Goal: Check status: Check status

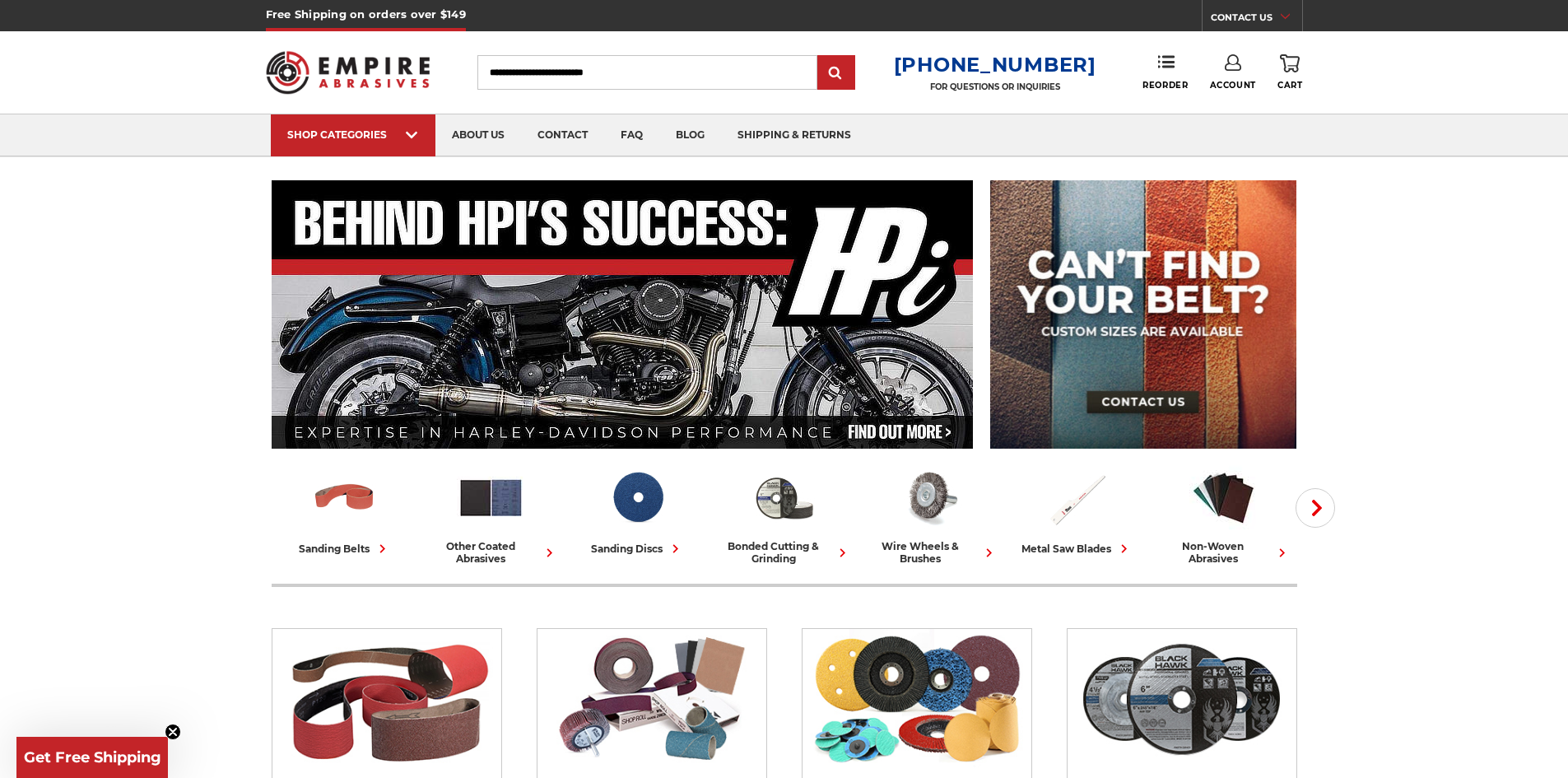
click at [1239, 79] on link "Account" at bounding box center [1233, 73] width 46 height 36
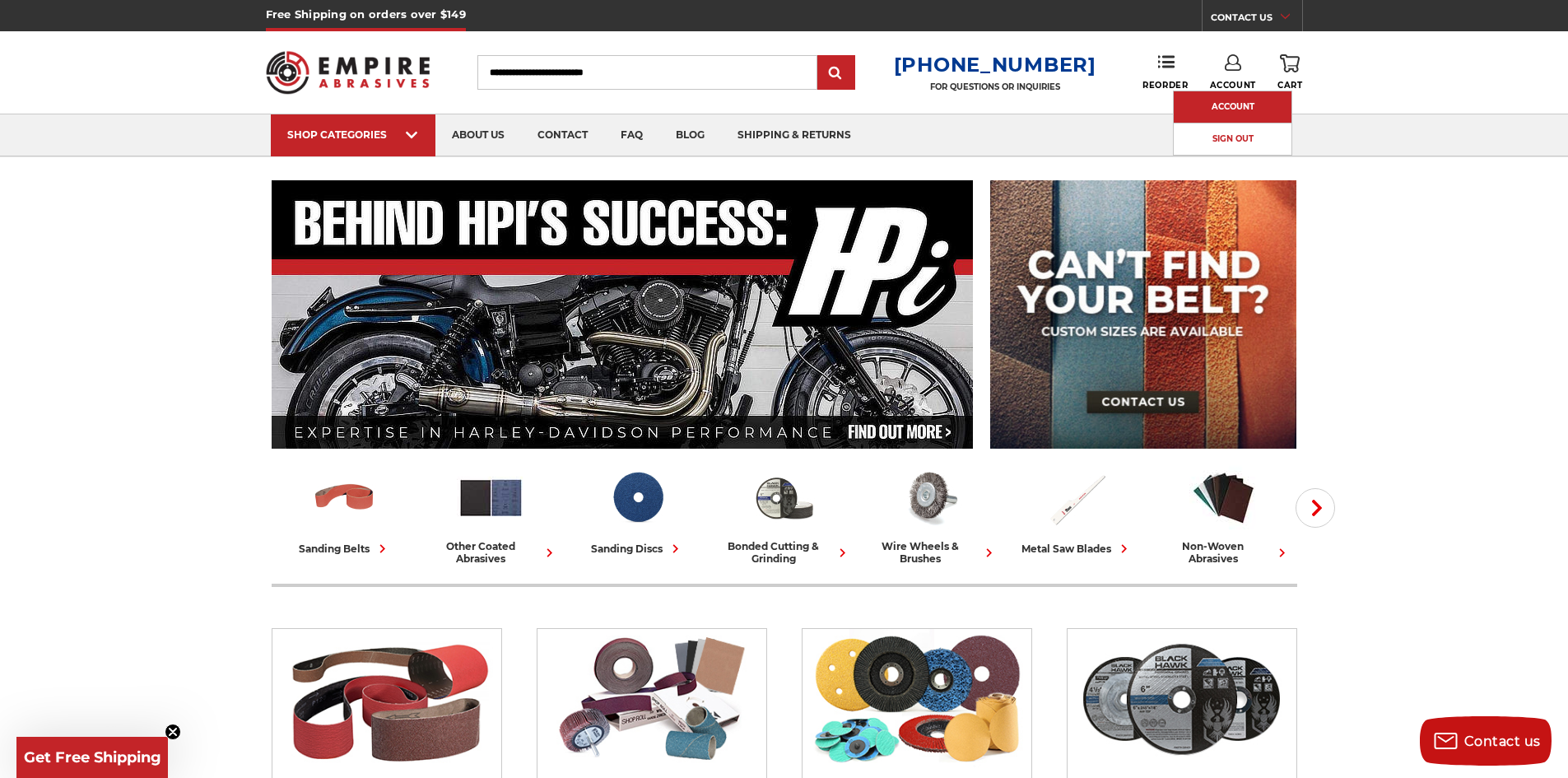
click at [1241, 97] on link "Account" at bounding box center [1232, 107] width 118 height 32
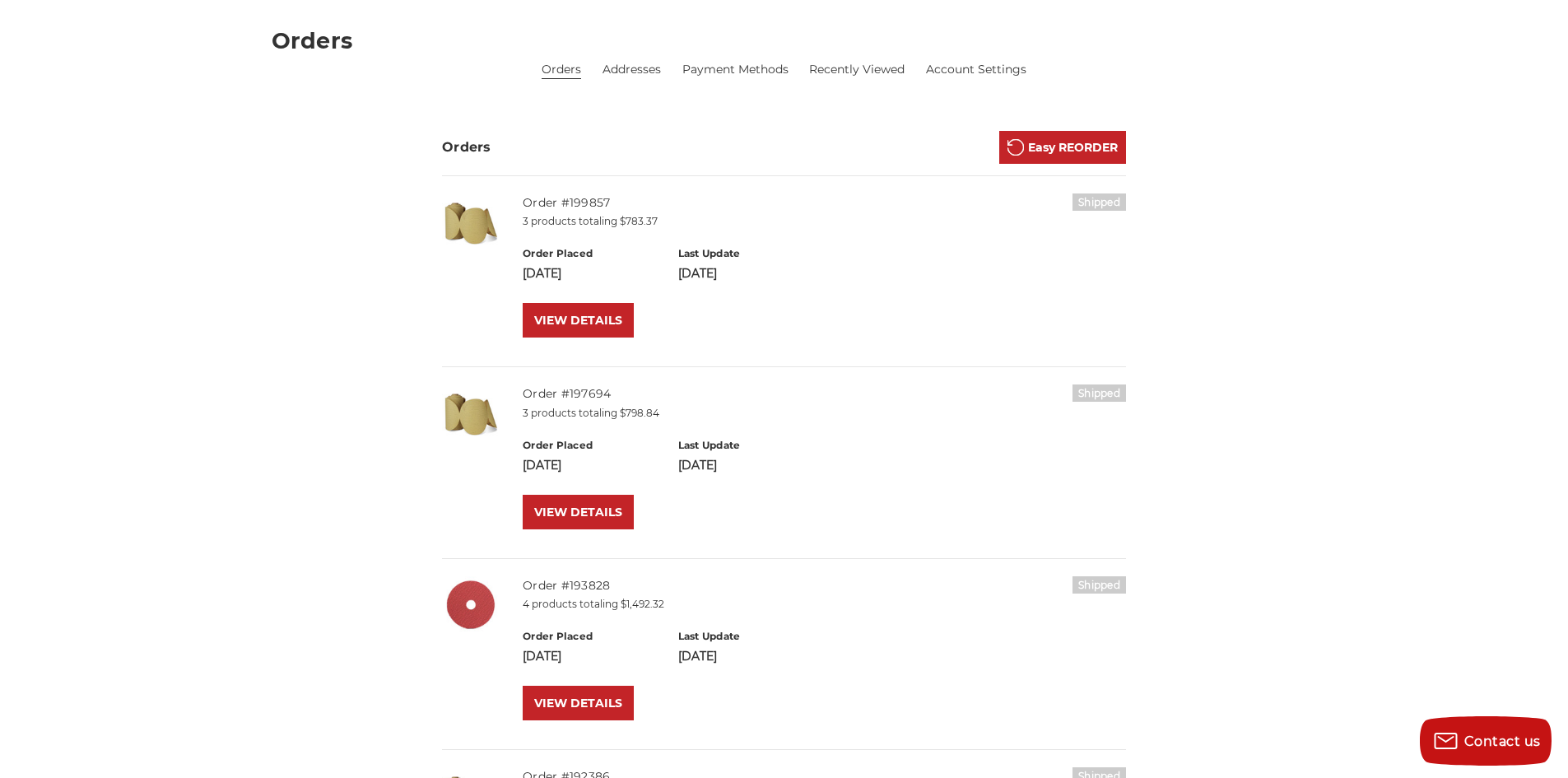
scroll to position [46, 0]
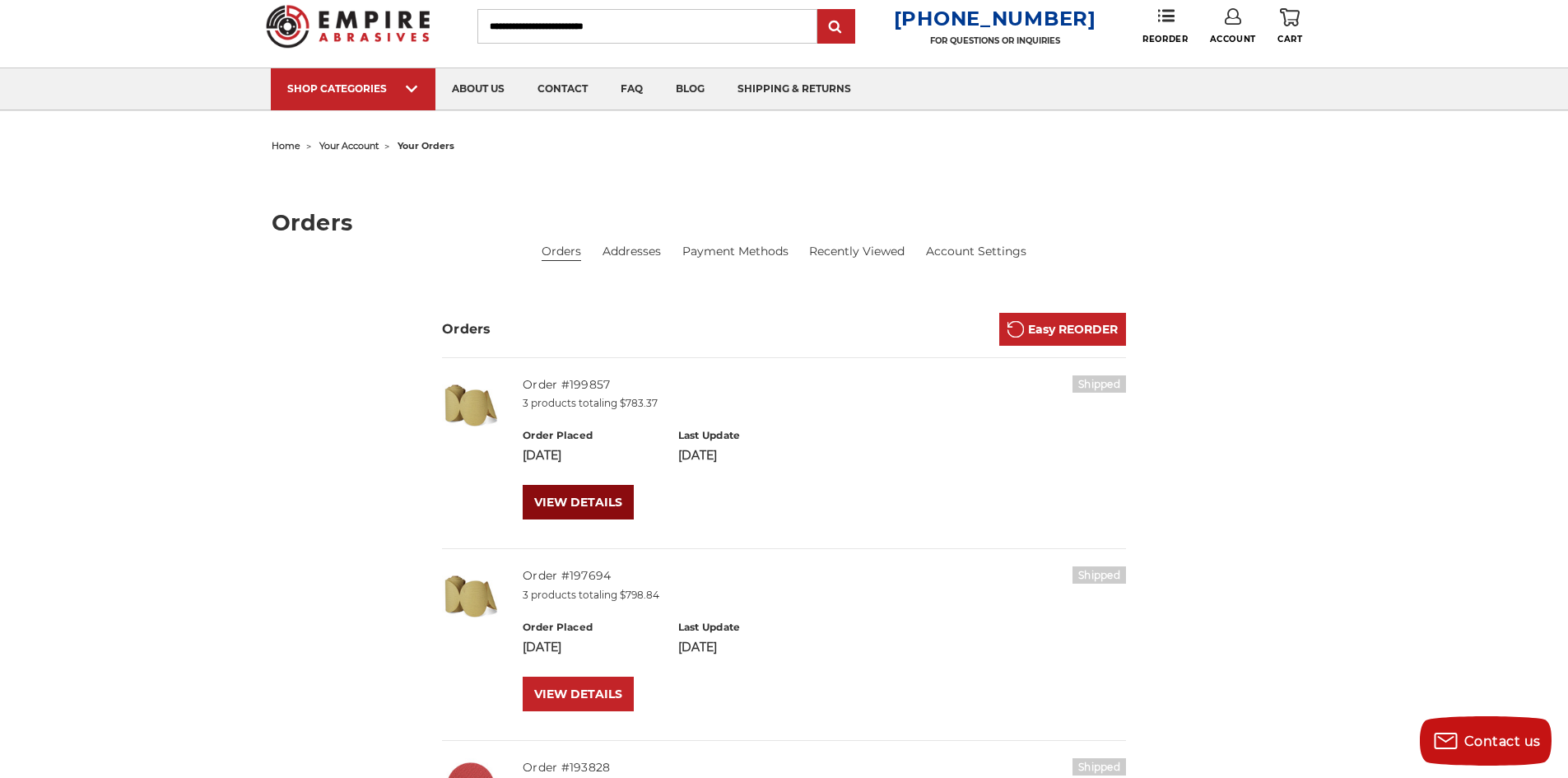
click at [600, 486] on link "VIEW DETAILS" at bounding box center [578, 502] width 111 height 34
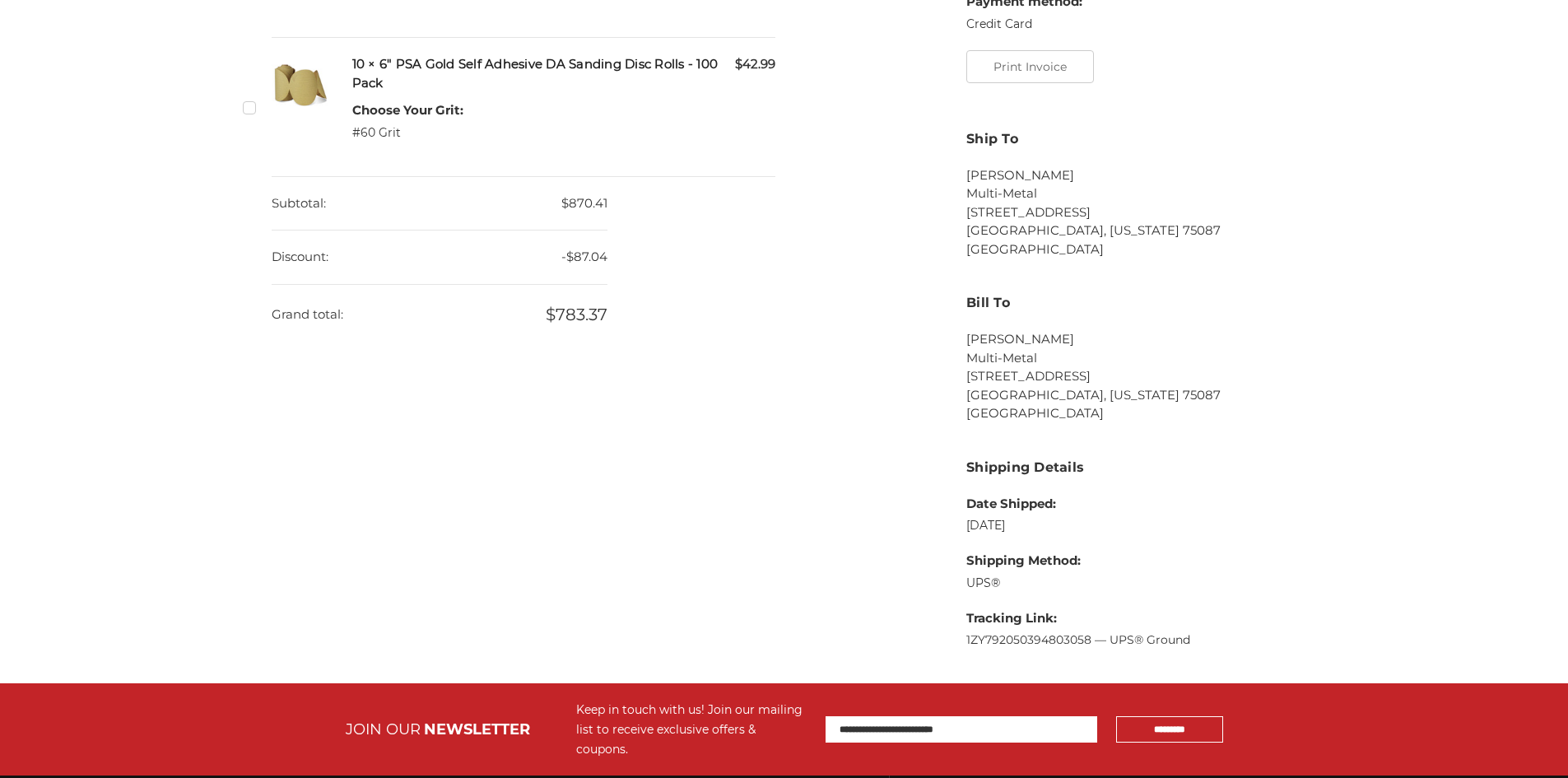
scroll to position [967, 0]
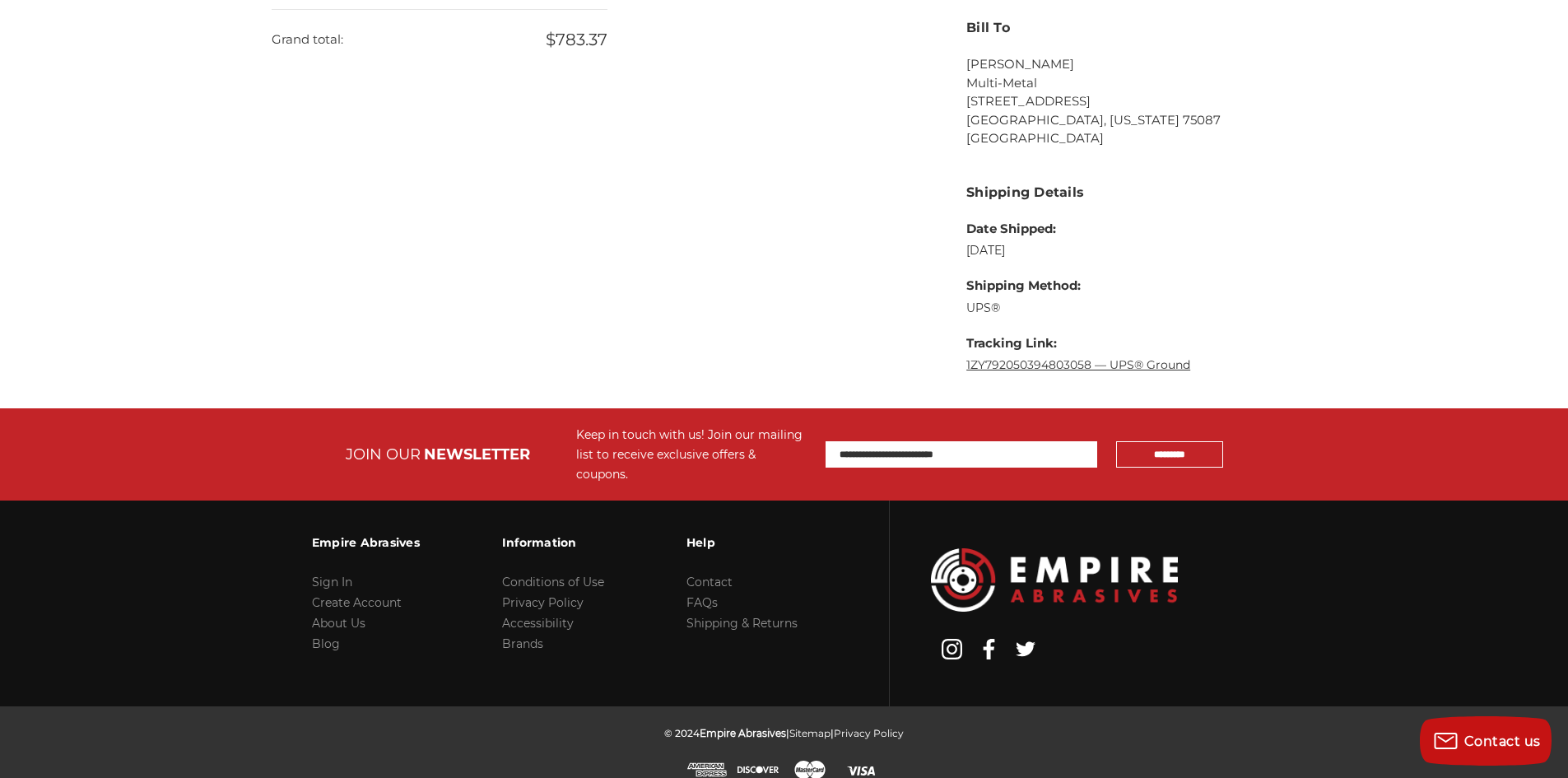
click at [1074, 368] on link "1ZY792050394803058 — UPS® Ground" at bounding box center [1078, 364] width 224 height 15
